Goal: Task Accomplishment & Management: Use online tool/utility

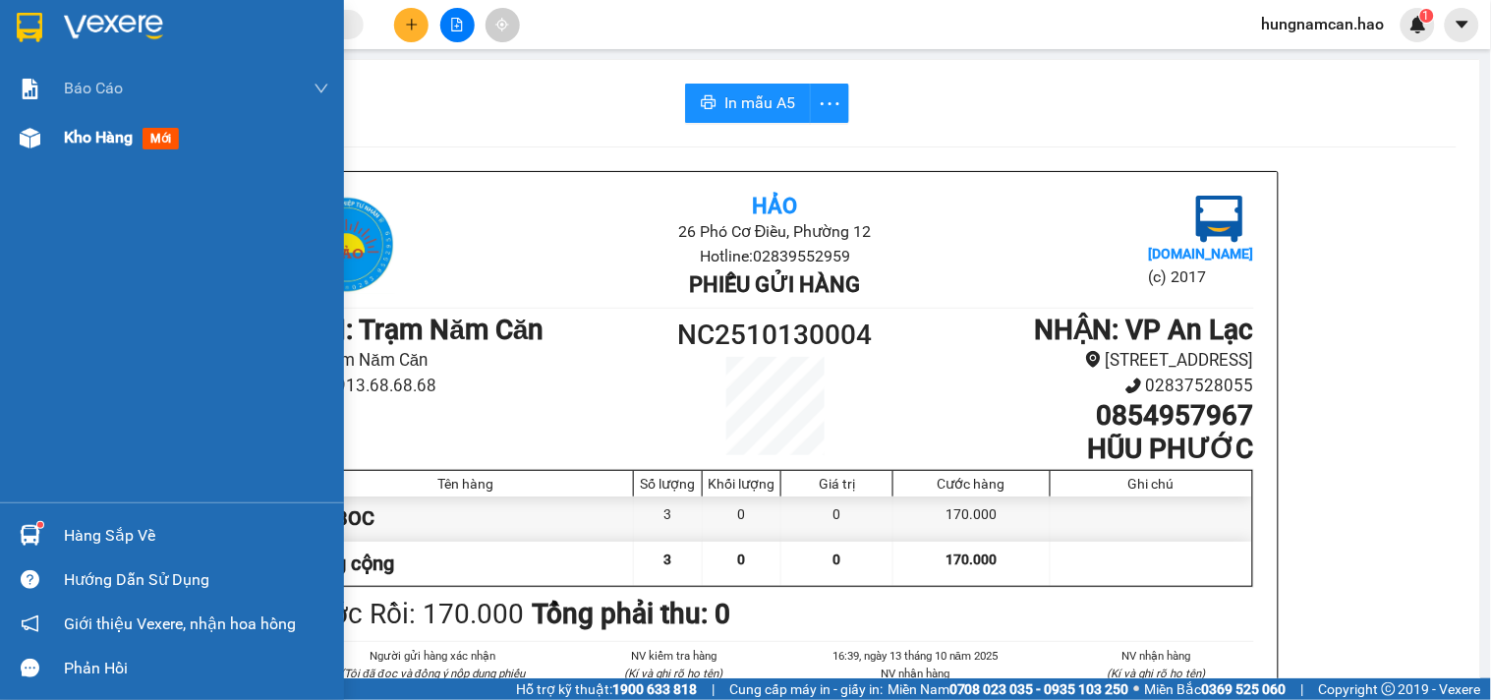
click at [39, 140] on img at bounding box center [30, 138] width 21 height 21
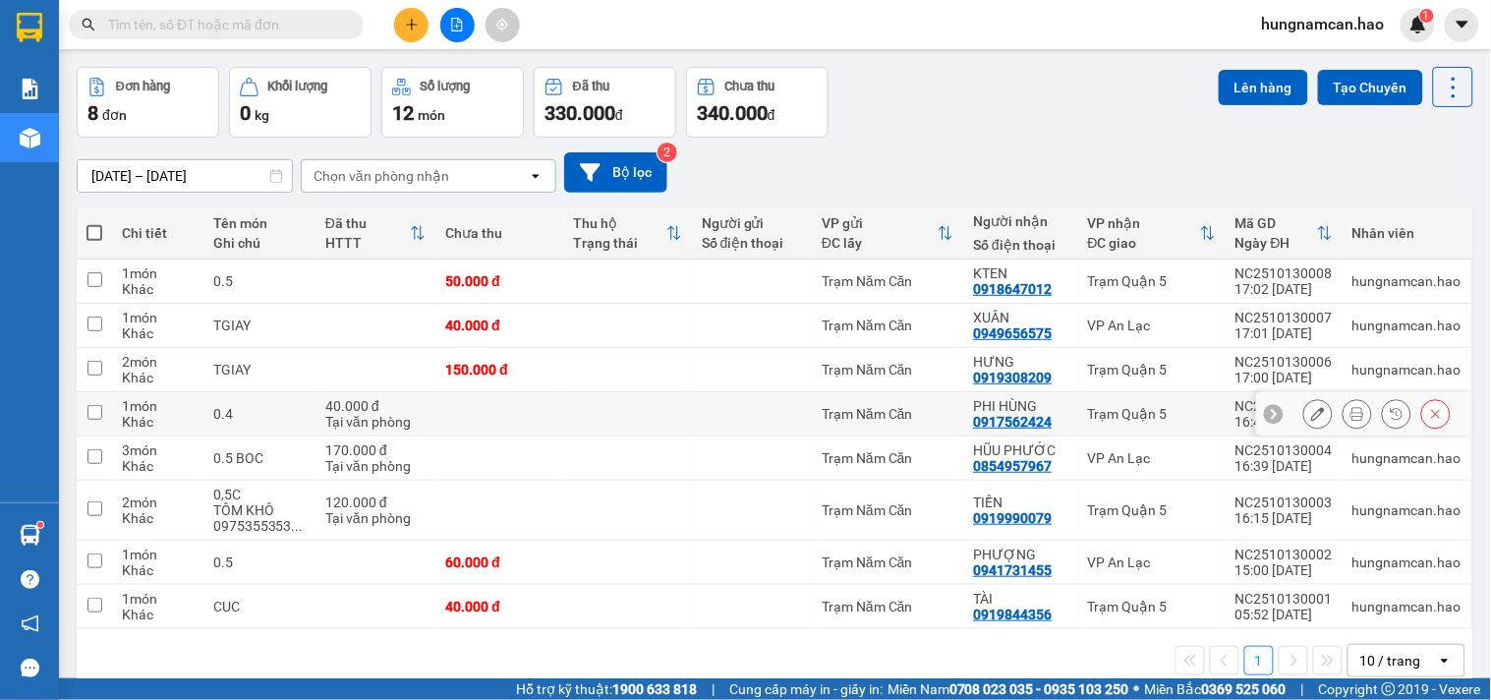
scroll to position [102, 0]
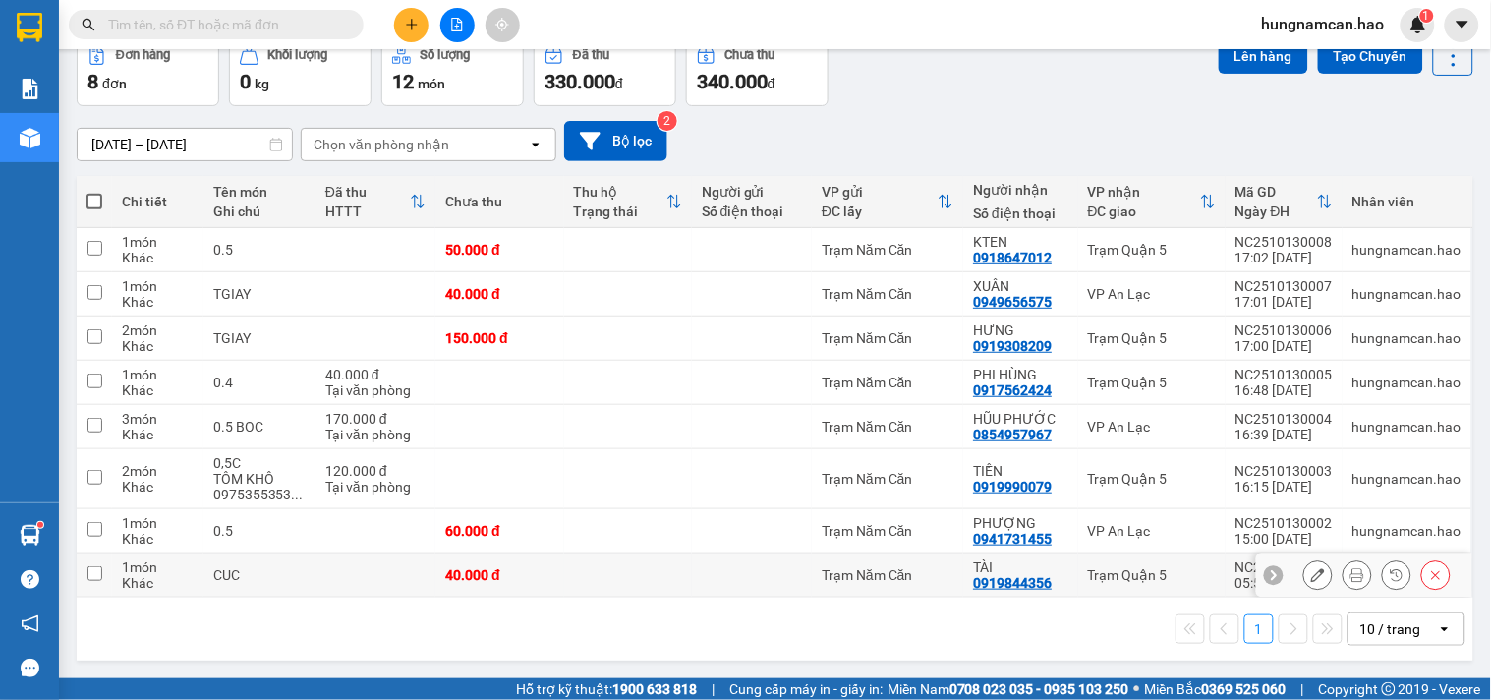
click at [1124, 562] on td "Trạm Quận 5" at bounding box center [1151, 575] width 147 height 44
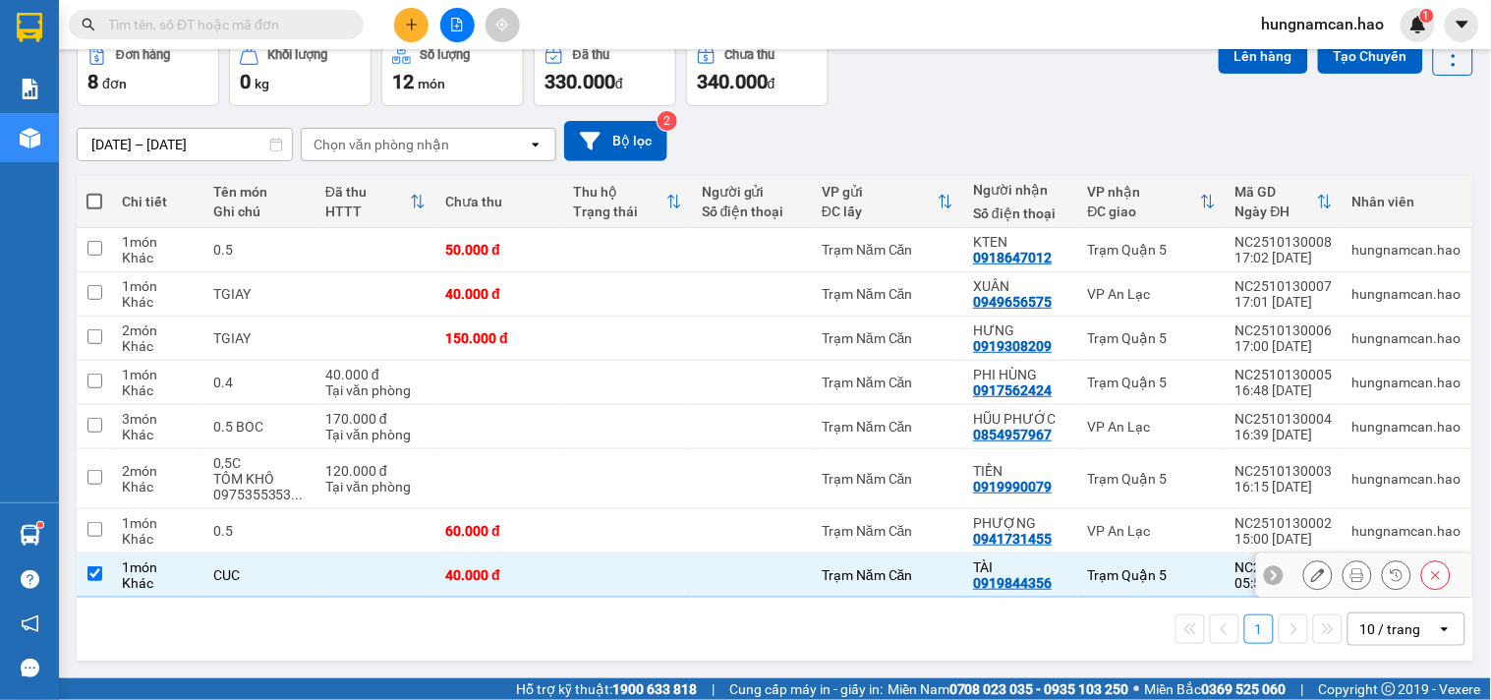
checkbox input "true"
click at [1242, 64] on button "Lên hàng" at bounding box center [1263, 55] width 89 height 35
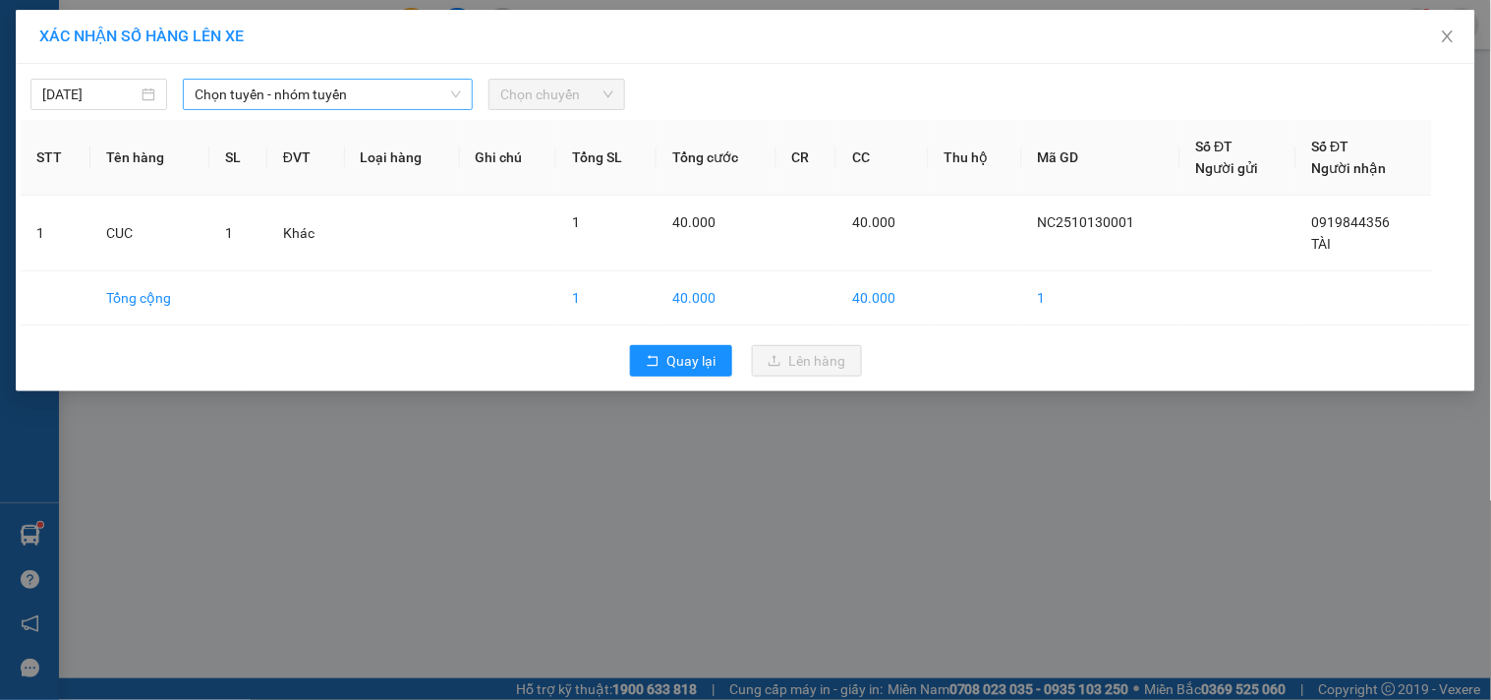
click at [387, 93] on span "Chọn tuyến - nhóm tuyến" at bounding box center [328, 94] width 266 height 29
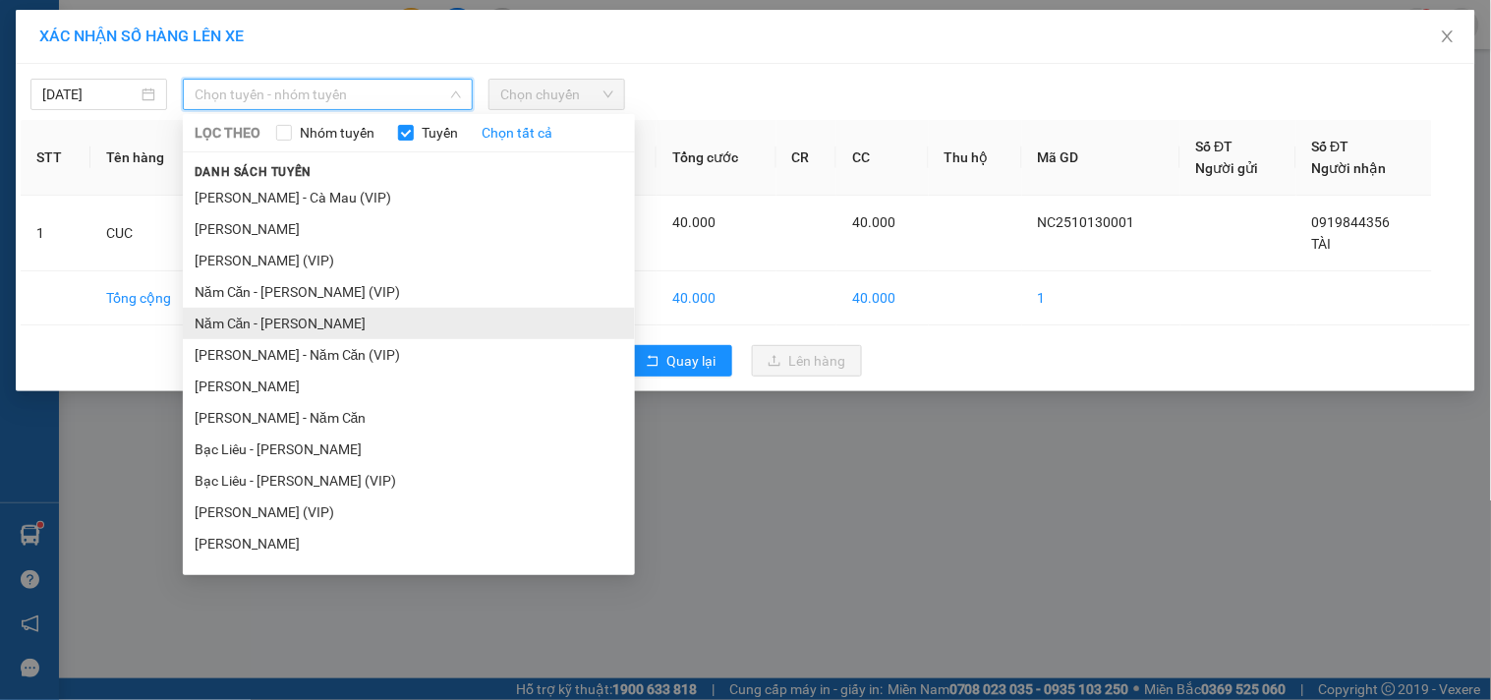
click at [291, 329] on li "Năm Căn - [PERSON_NAME]" at bounding box center [409, 323] width 452 height 31
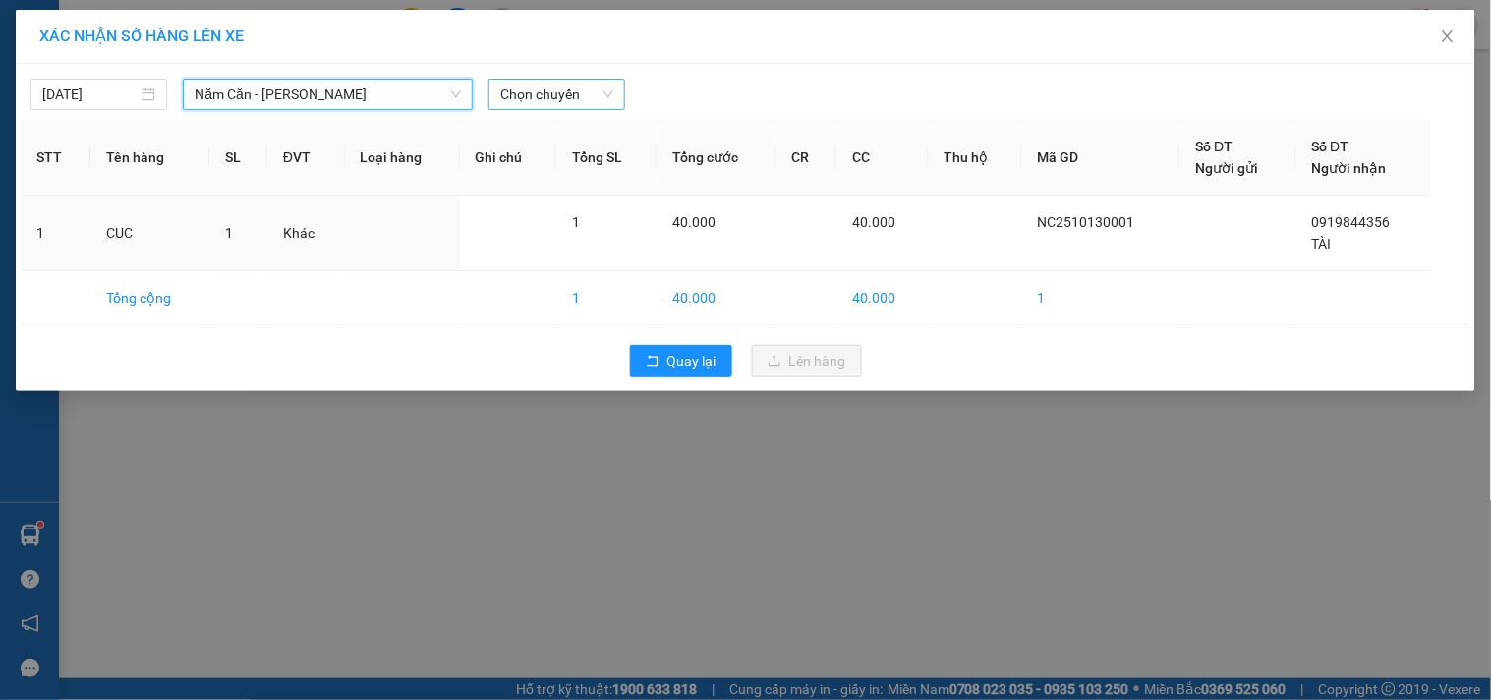
click at [556, 91] on span "Chọn chuyến" at bounding box center [556, 94] width 113 height 29
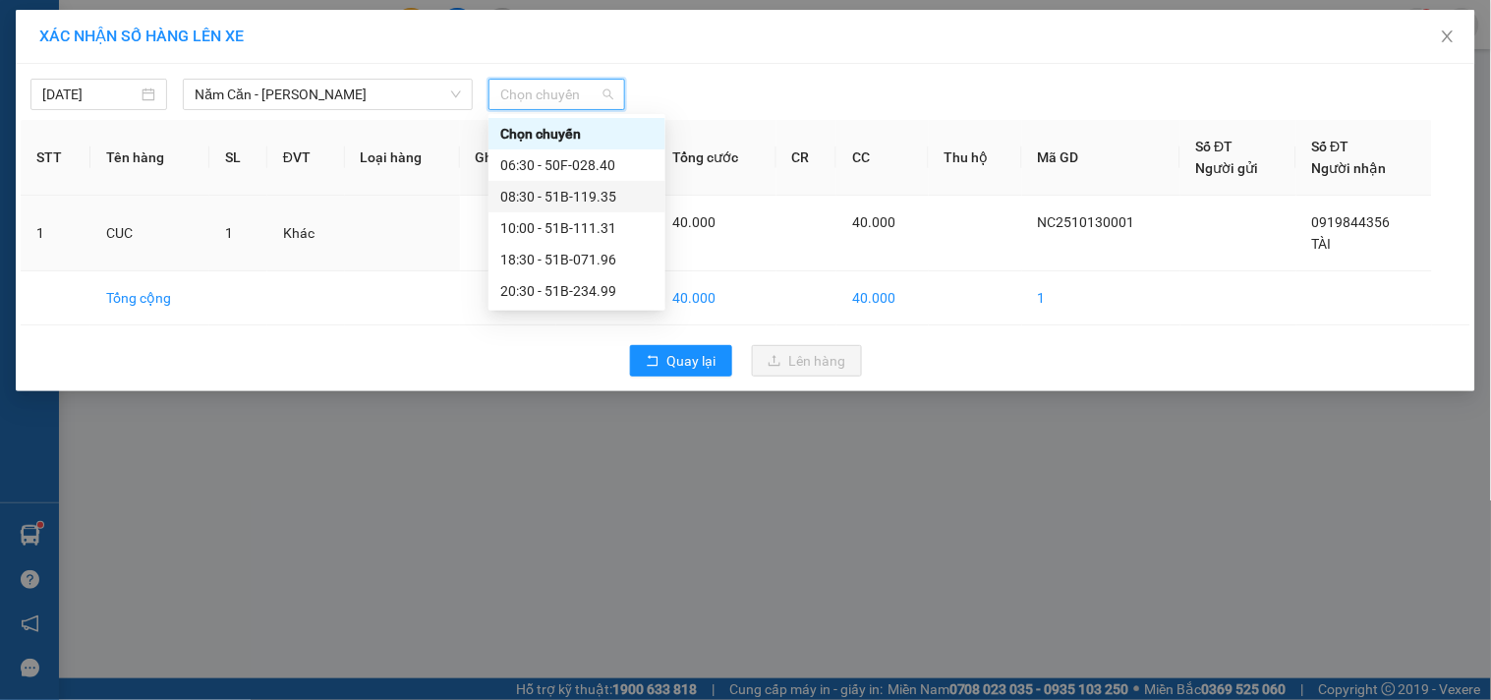
click at [570, 199] on div "08:30 - 51B-119.35" at bounding box center [576, 197] width 153 height 22
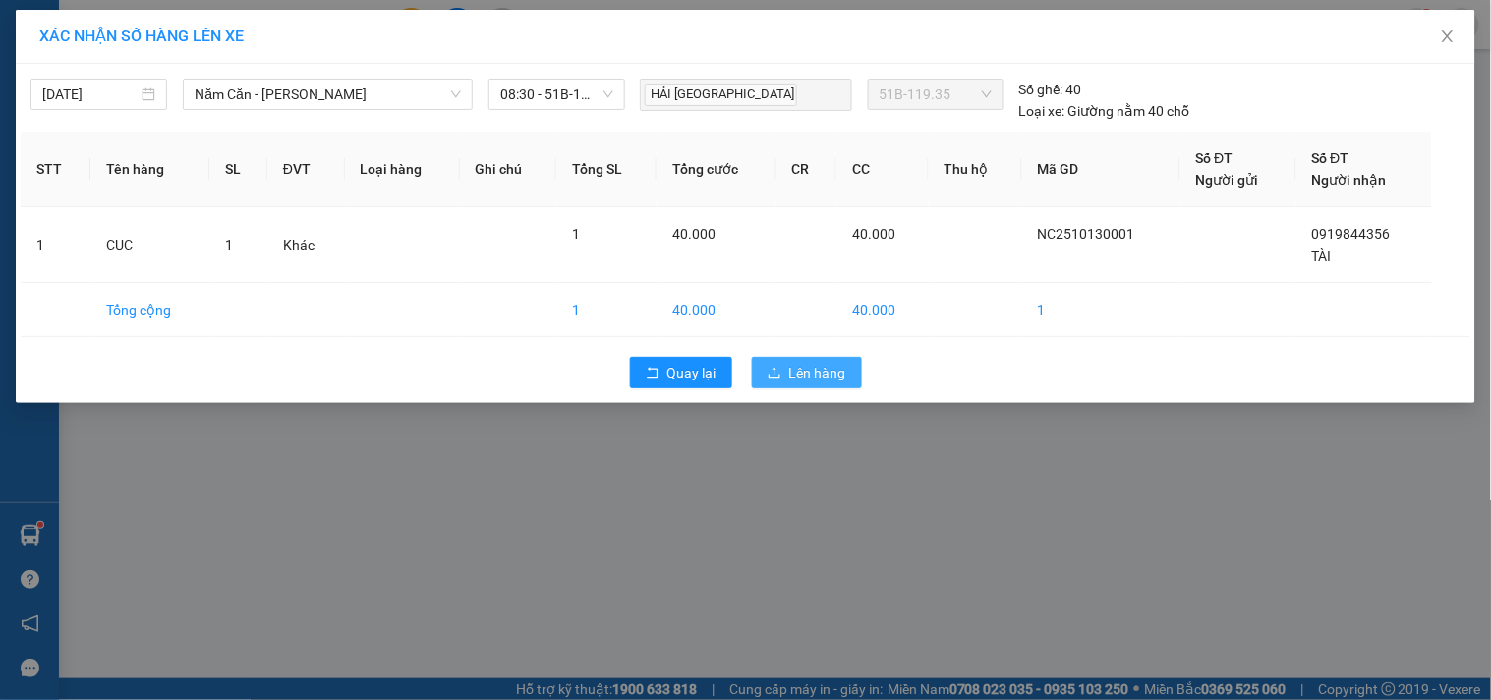
click at [773, 385] on button "Lên hàng" at bounding box center [807, 372] width 110 height 31
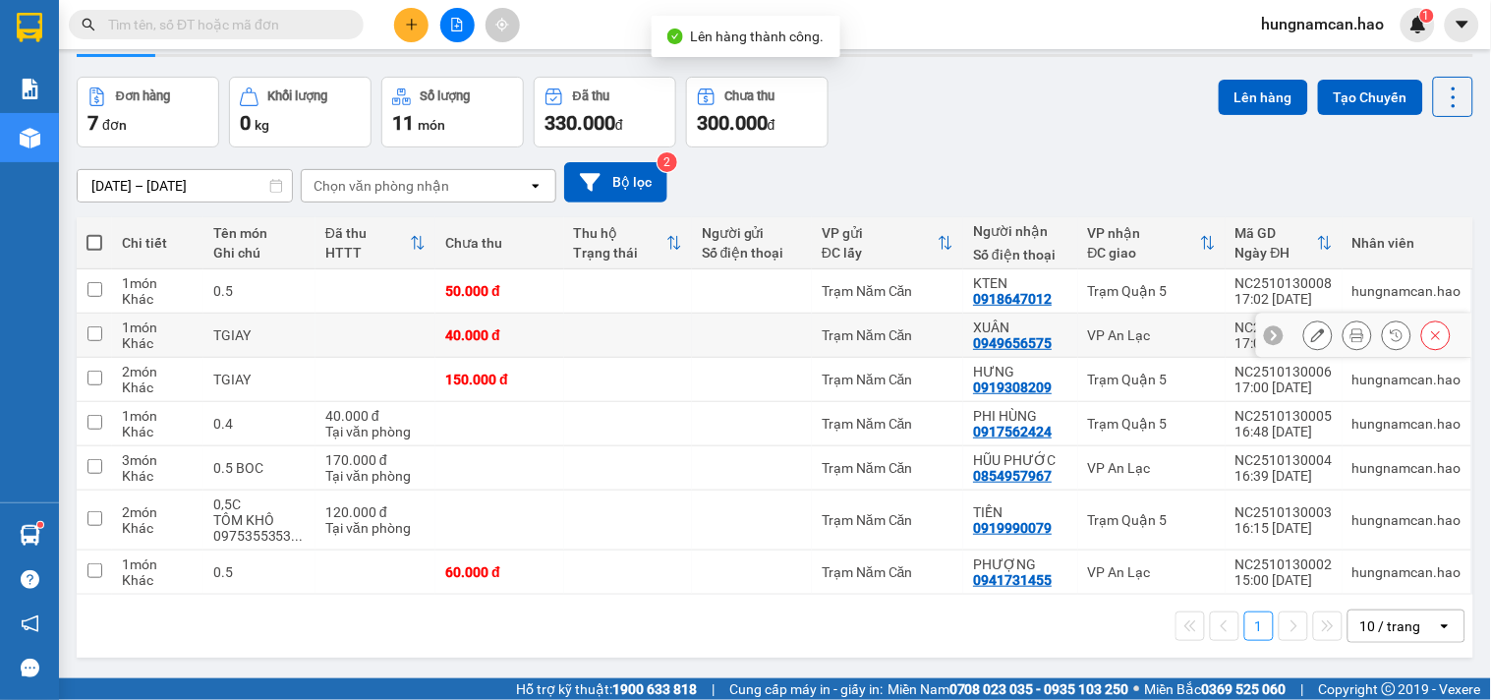
scroll to position [90, 0]
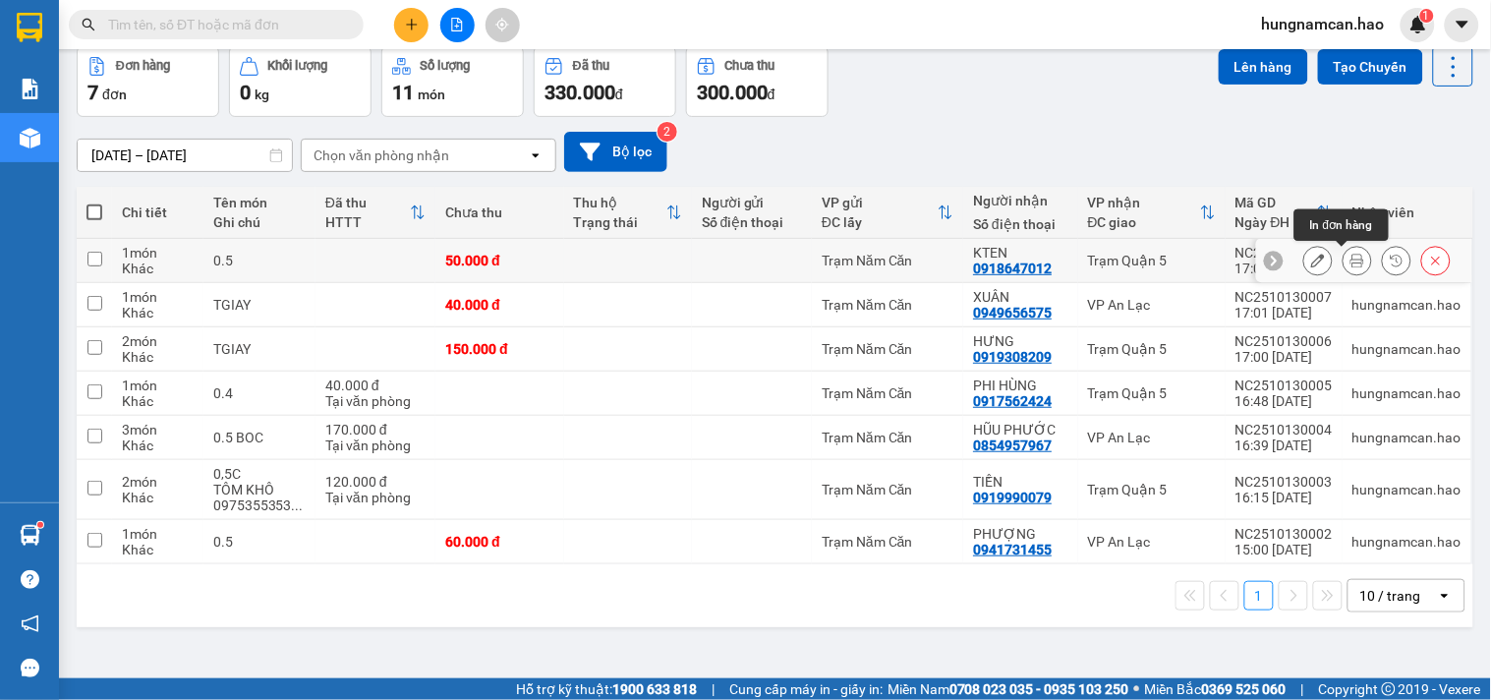
click at [1344, 259] on button at bounding box center [1358, 261] width 28 height 34
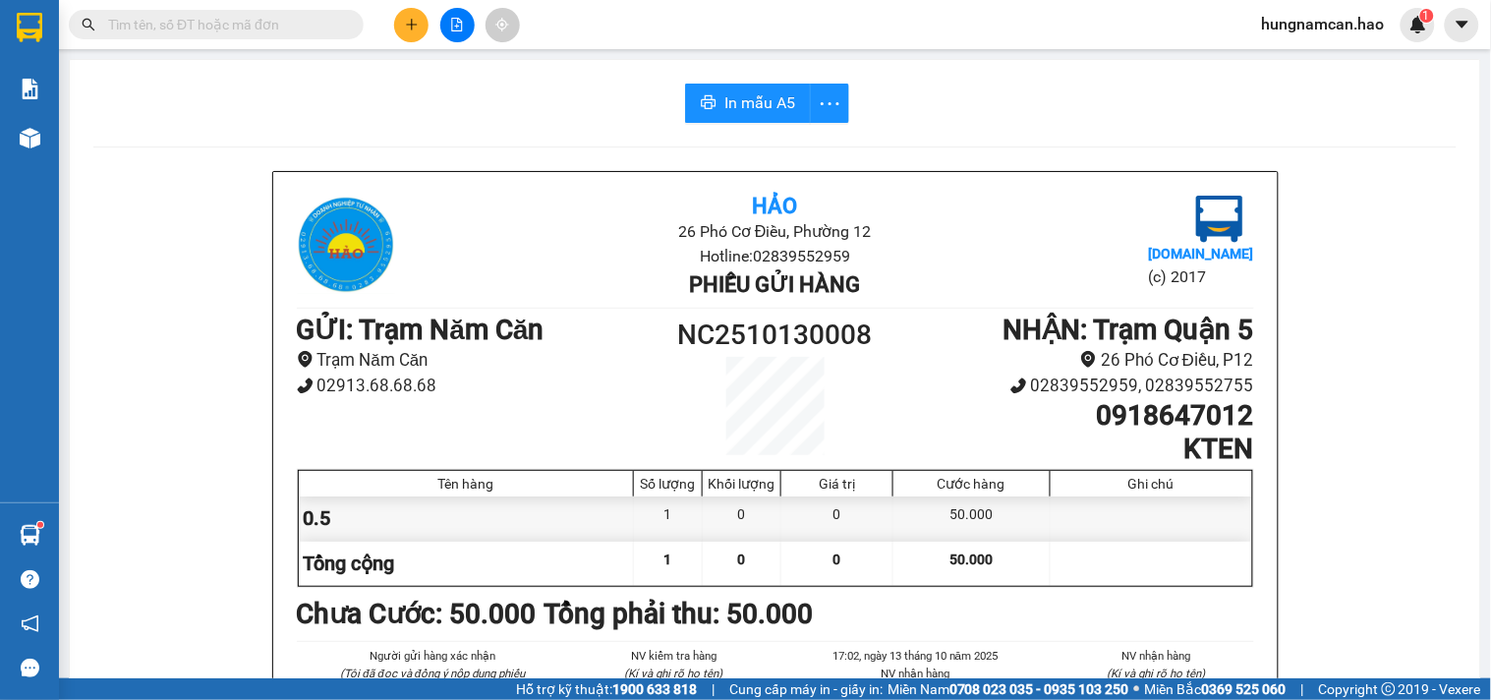
click at [772, 109] on span "In mẫu A5" at bounding box center [759, 102] width 71 height 25
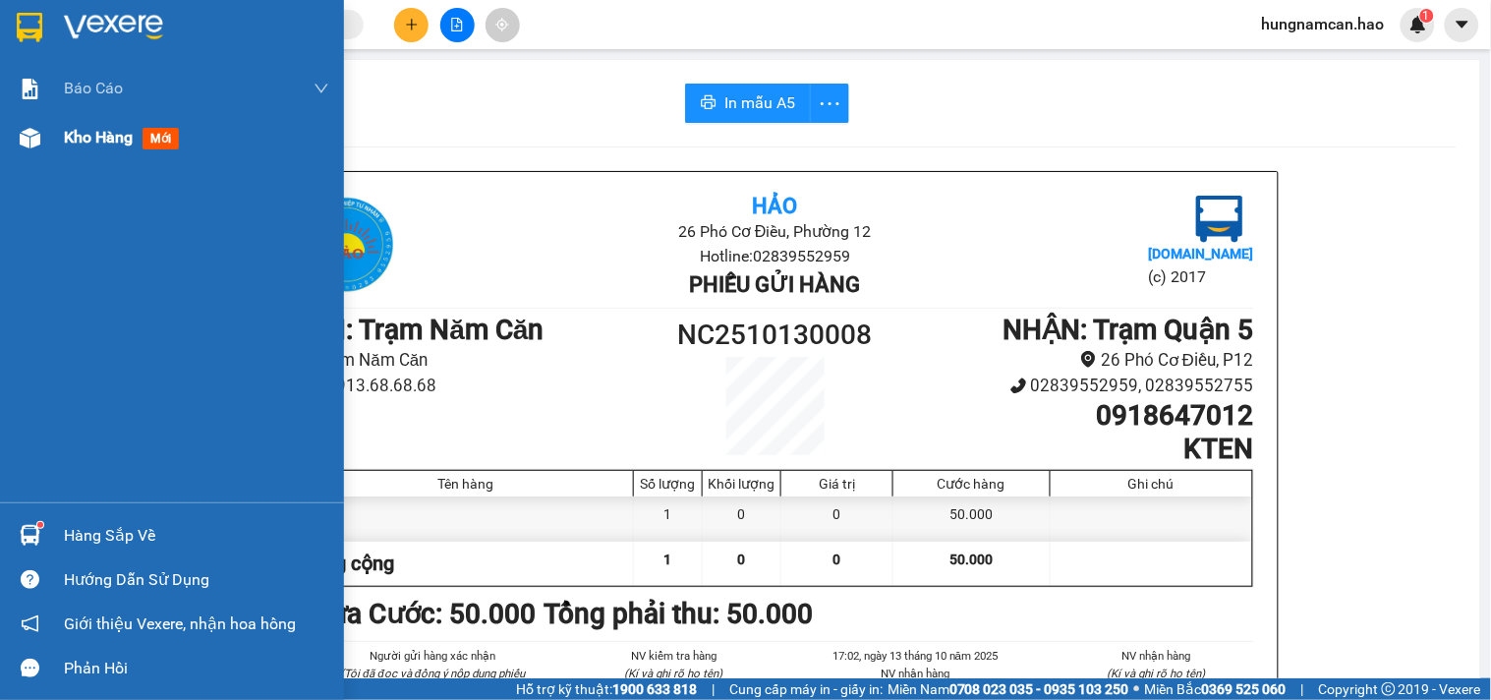
click at [77, 142] on span "Kho hàng" at bounding box center [98, 137] width 69 height 19
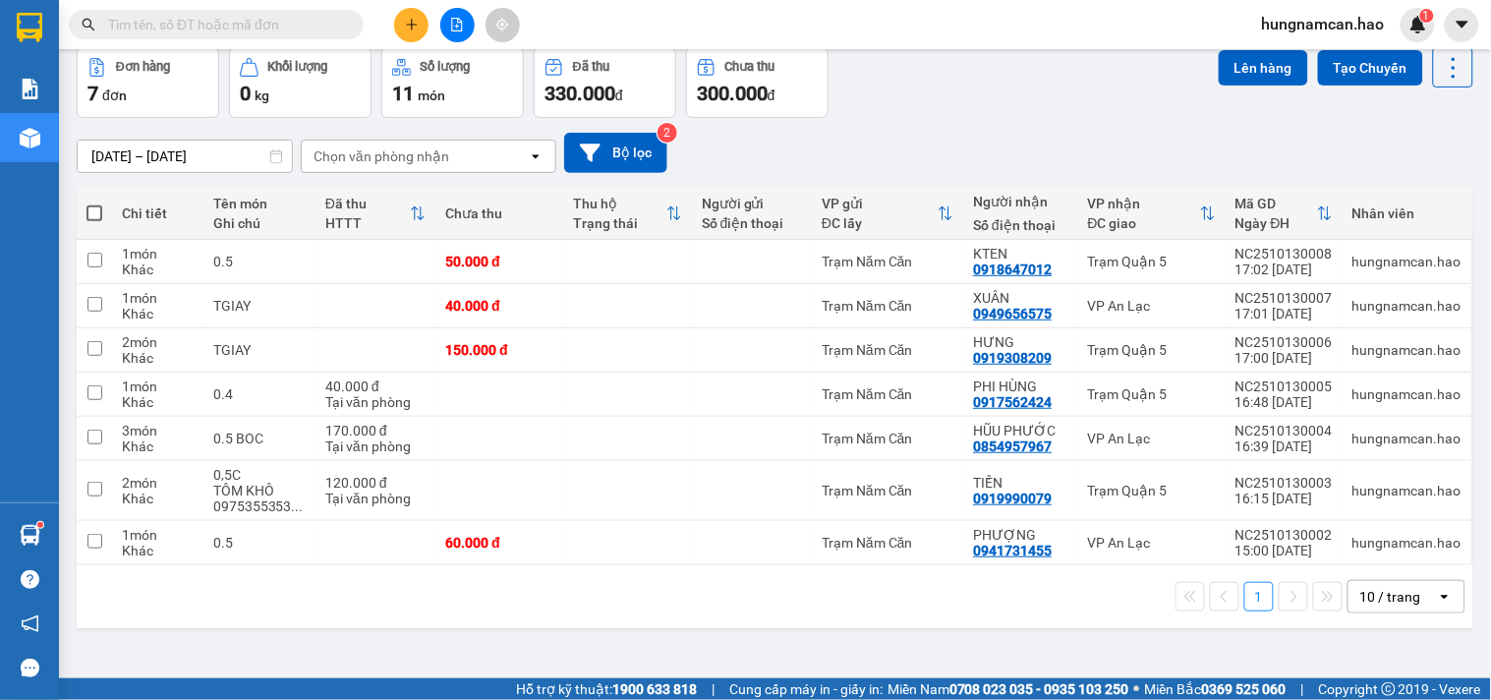
scroll to position [90, 0]
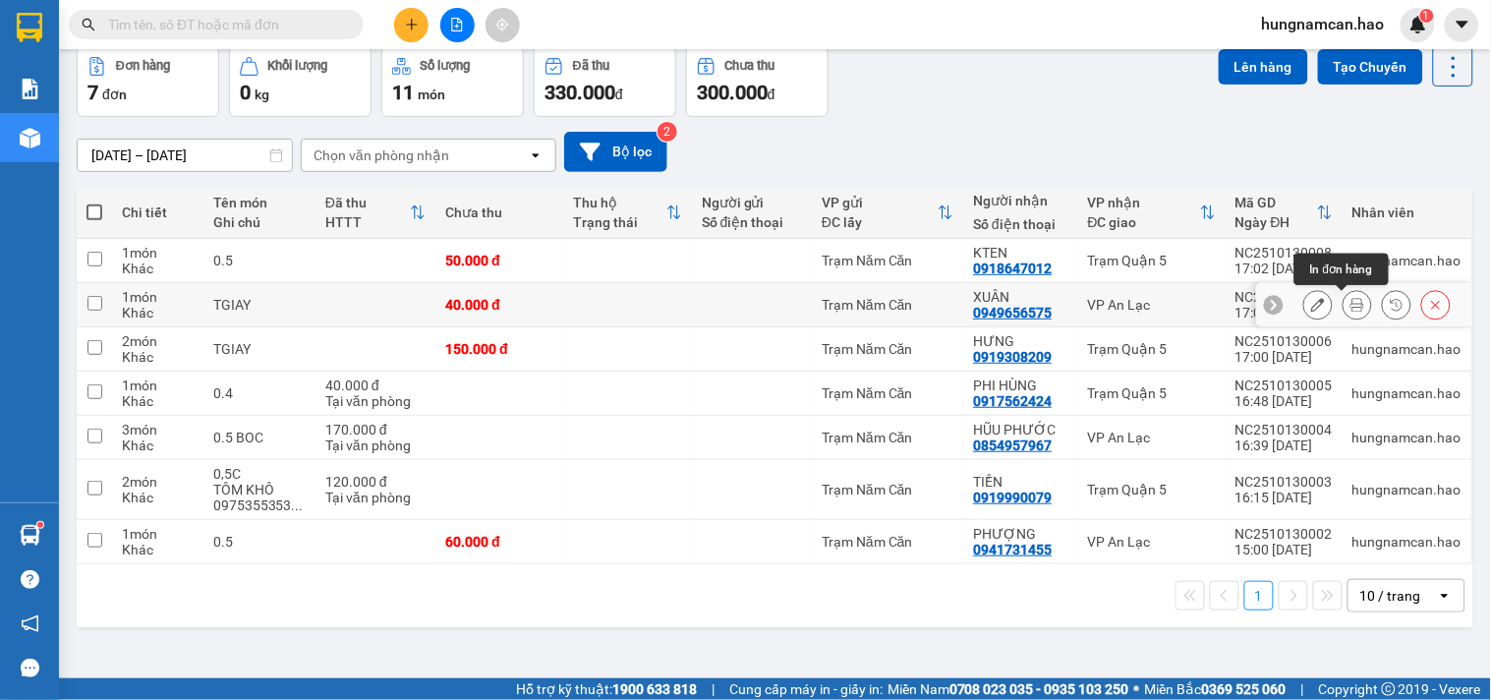
click at [1351, 305] on icon at bounding box center [1358, 305] width 14 height 14
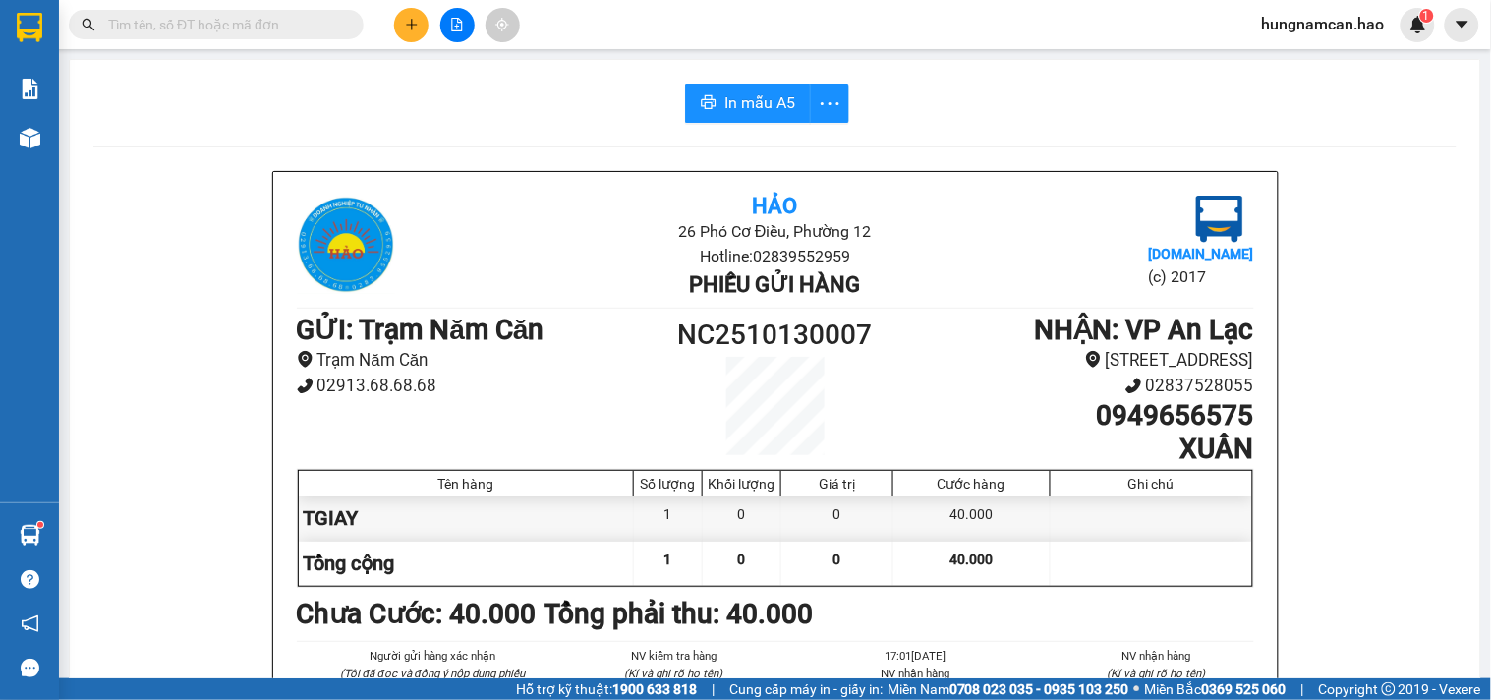
click at [713, 94] on button "In mẫu A5" at bounding box center [748, 103] width 126 height 39
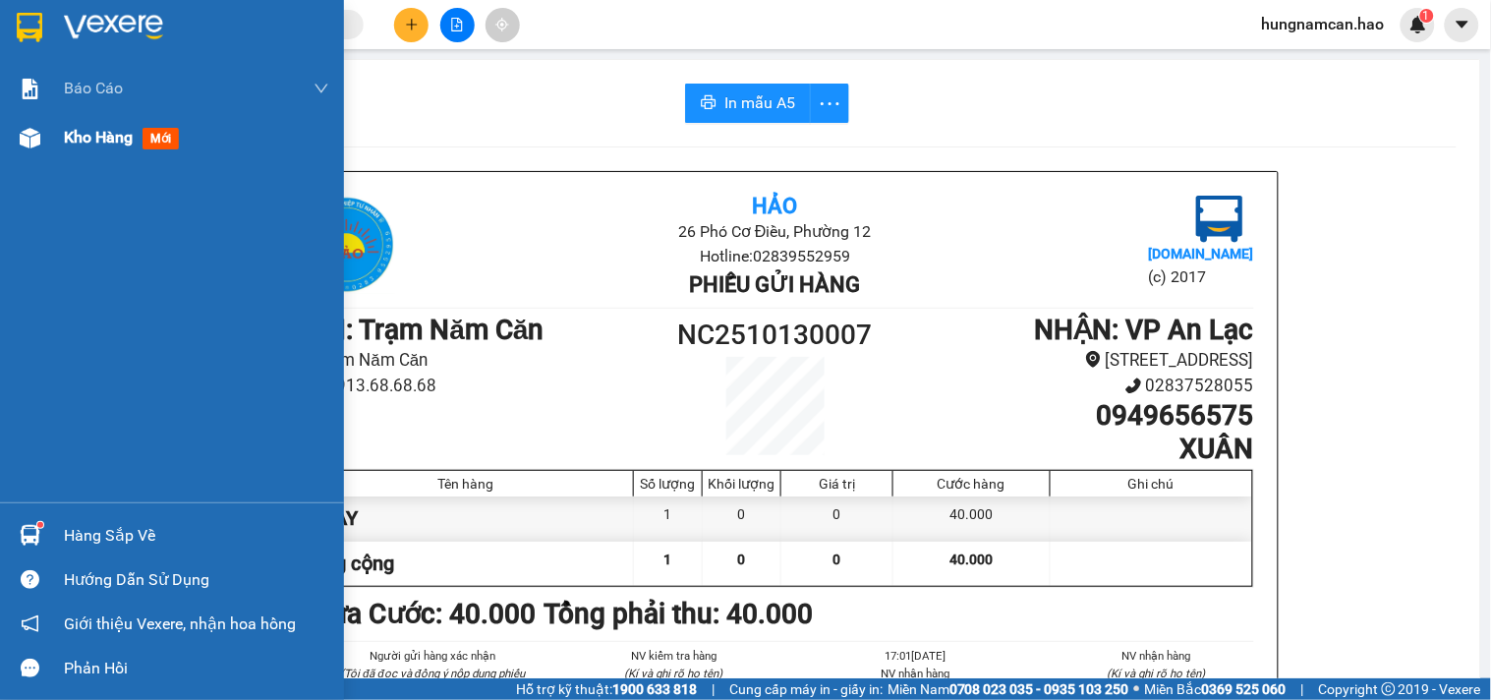
click at [26, 151] on div at bounding box center [30, 138] width 34 height 34
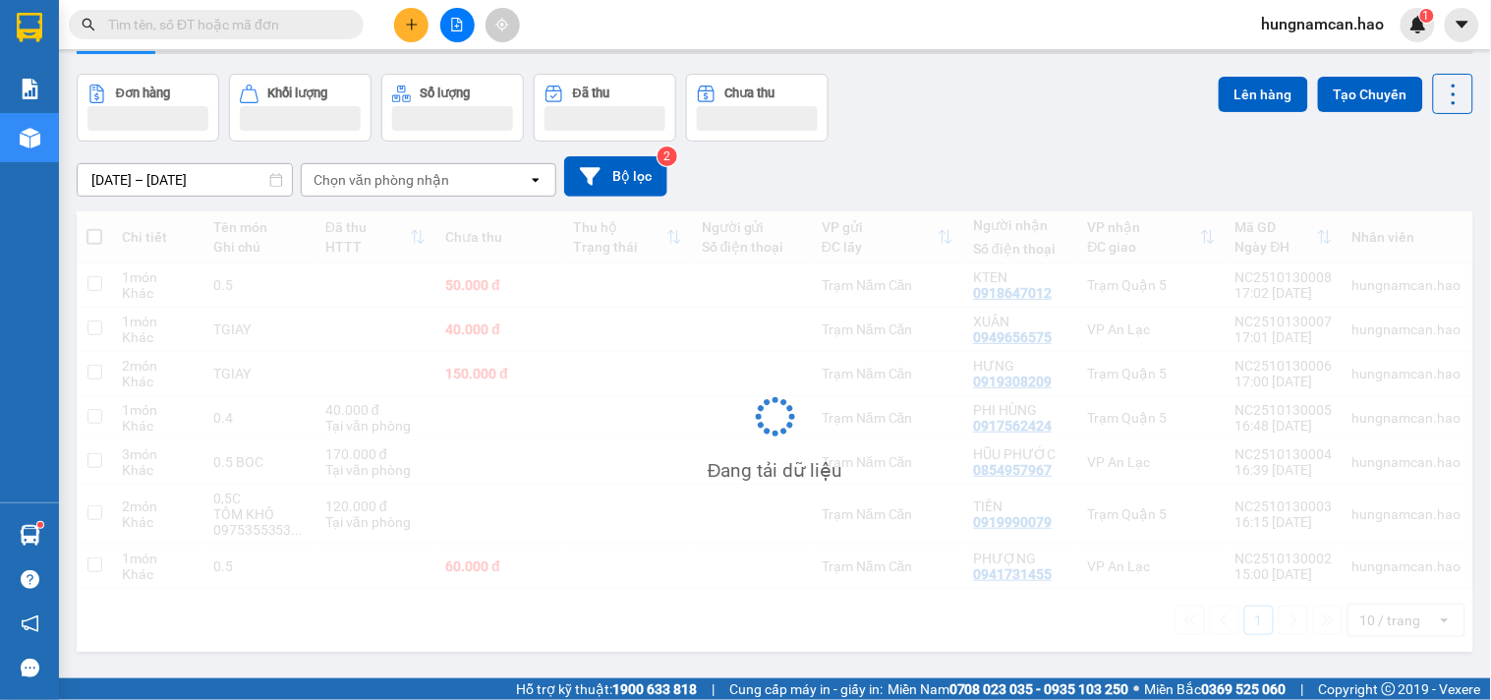
scroll to position [90, 0]
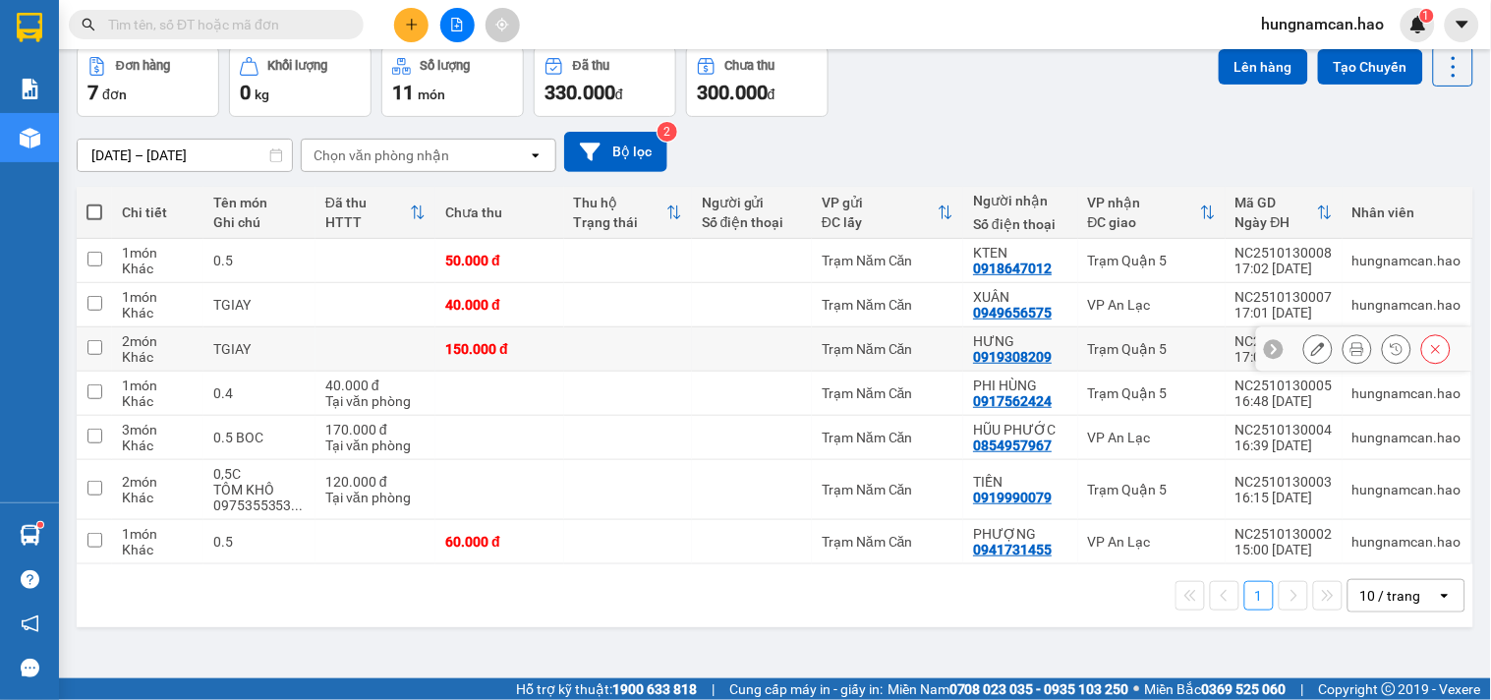
click at [1351, 350] on icon at bounding box center [1358, 349] width 14 height 14
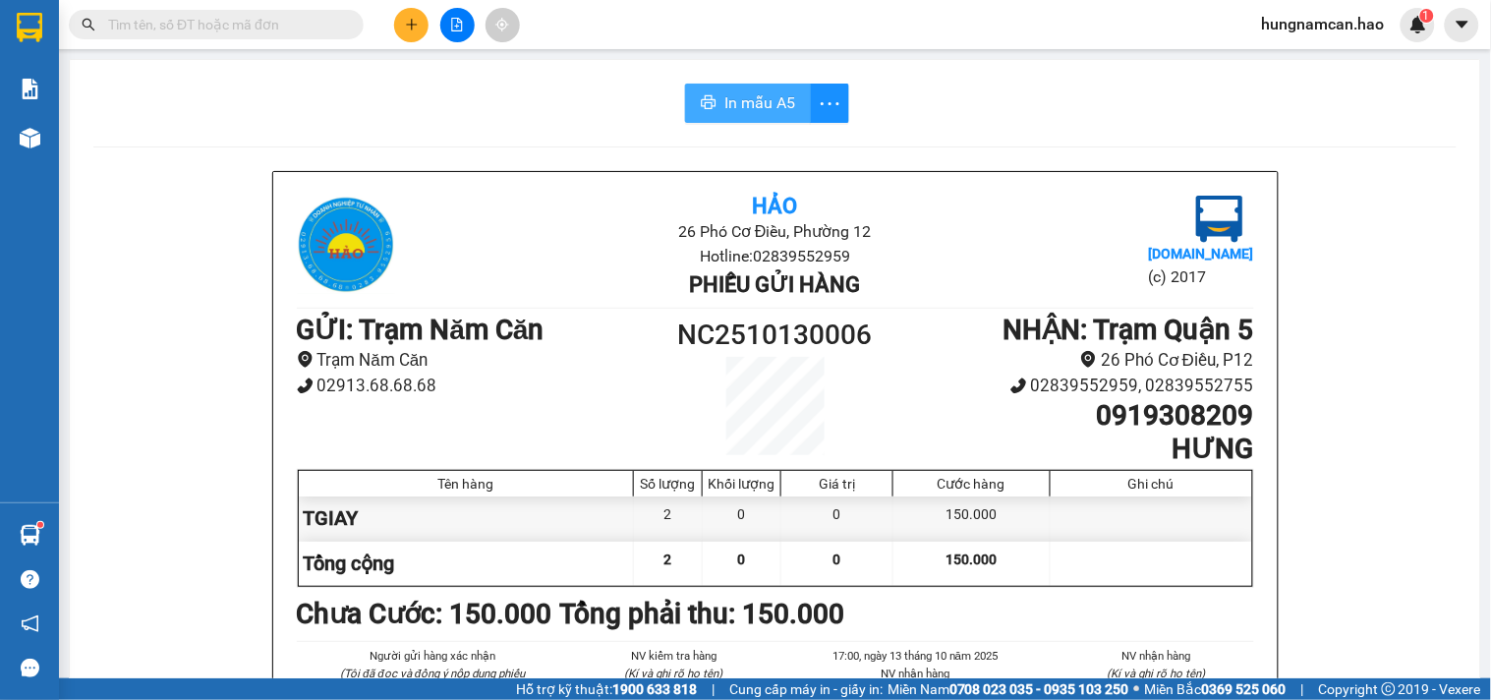
click at [724, 93] on span "In mẫu A5" at bounding box center [759, 102] width 71 height 25
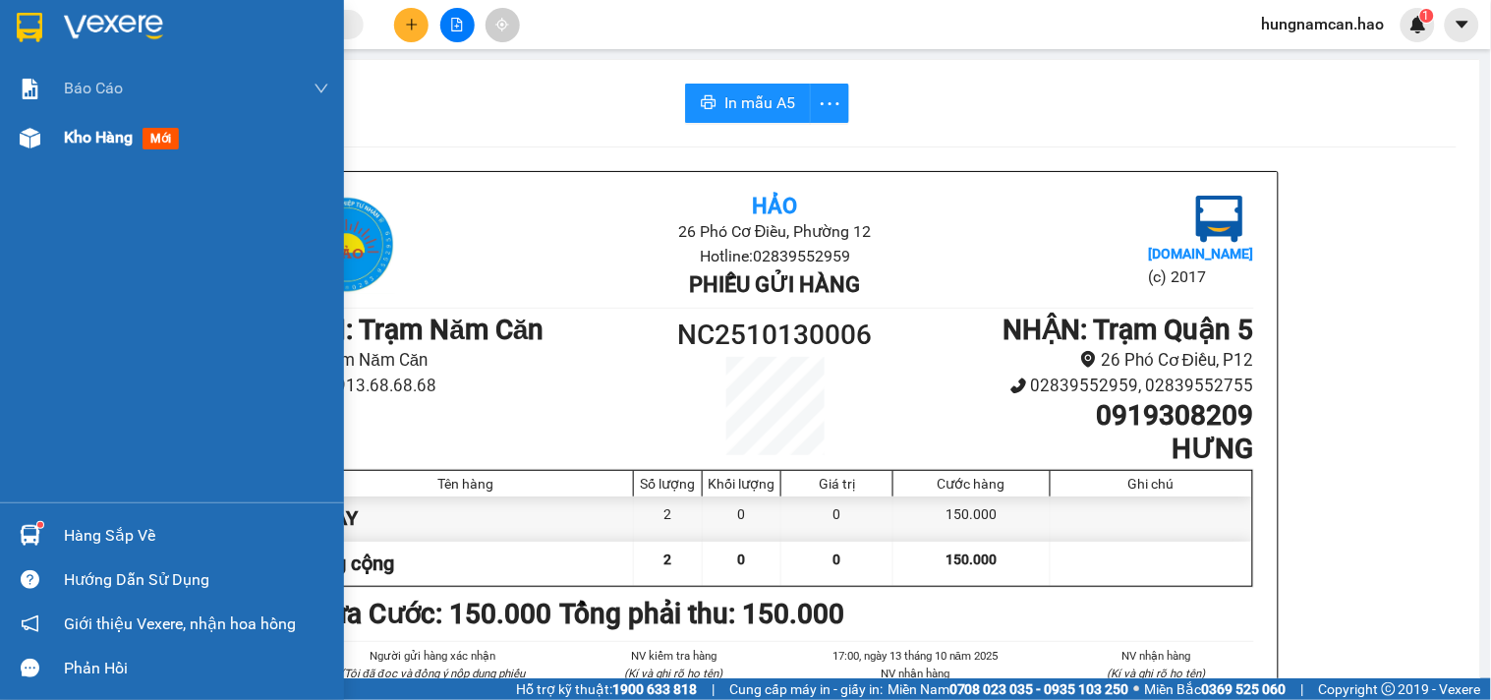
click at [39, 140] on img at bounding box center [30, 138] width 21 height 21
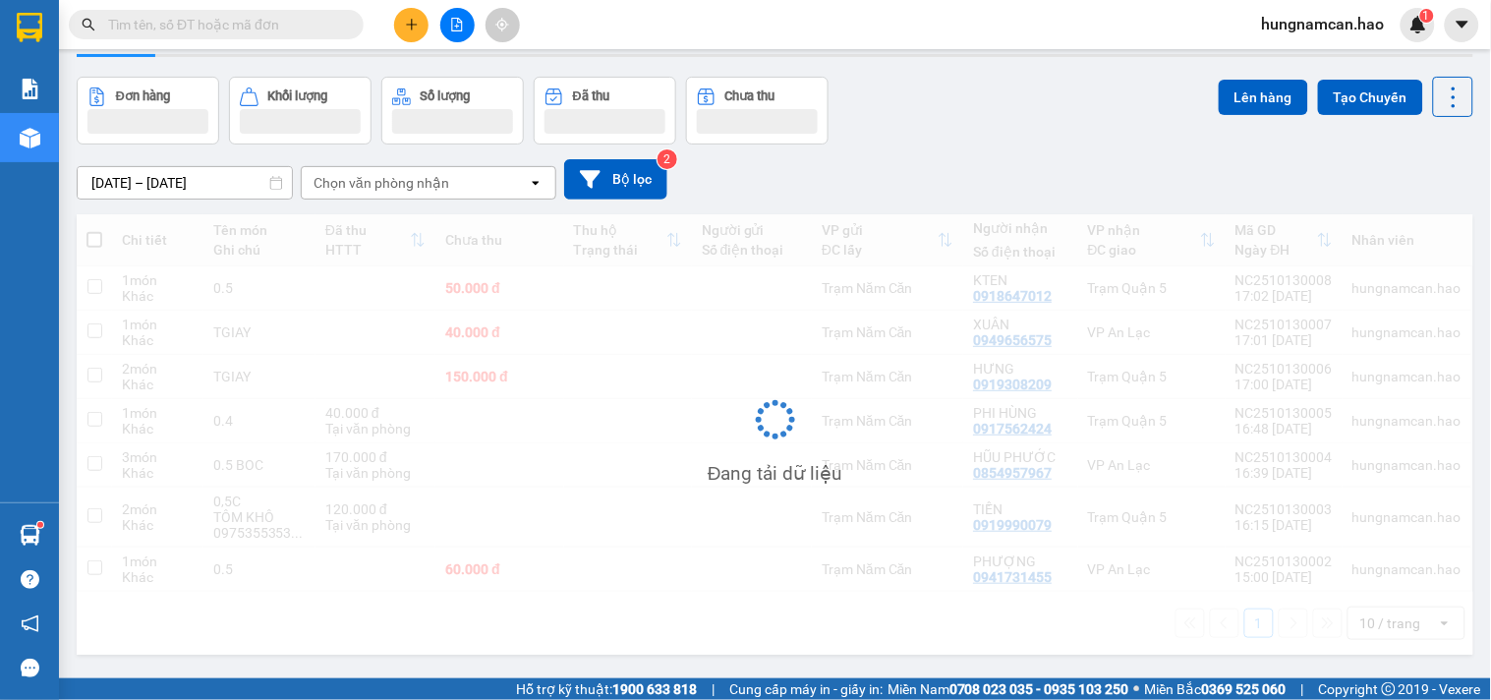
scroll to position [90, 0]
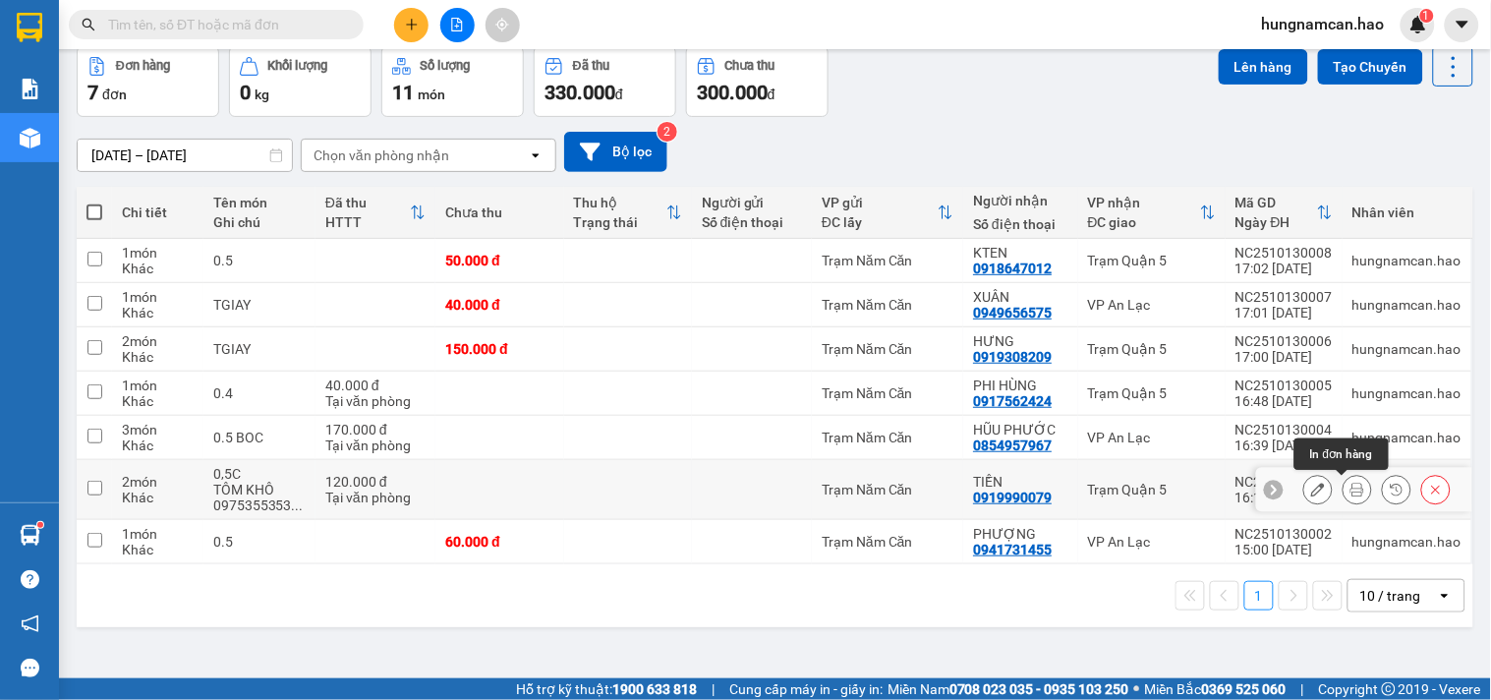
click at [1344, 480] on button at bounding box center [1358, 490] width 28 height 34
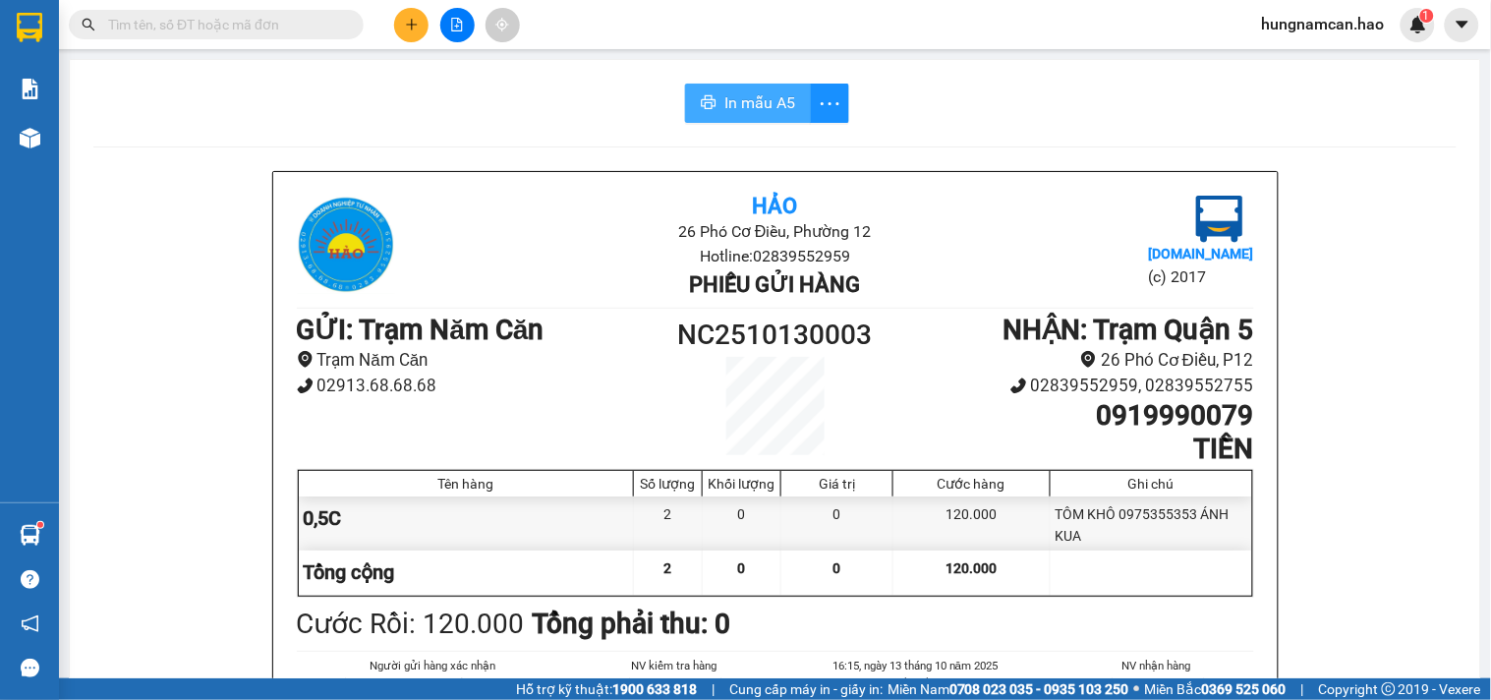
click at [750, 109] on span "In mẫu A5" at bounding box center [759, 102] width 71 height 25
click at [413, 89] on div "In mẫu A5" at bounding box center [774, 103] width 1363 height 39
